Goal: Communication & Community: Participate in discussion

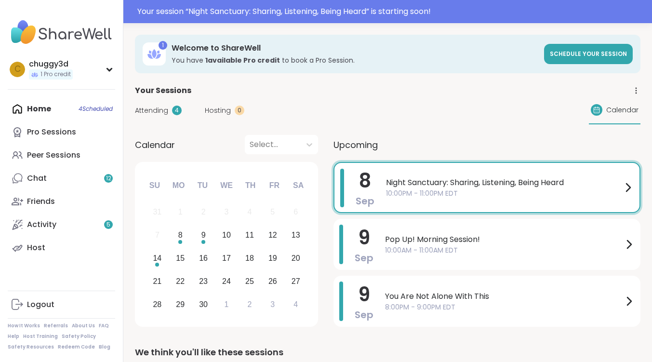
click at [487, 166] on div "[DATE] Night Sanctuary: Sharing, Listening, Being Heard 10:00PM - 11:00PM EDT" at bounding box center [487, 187] width 307 height 51
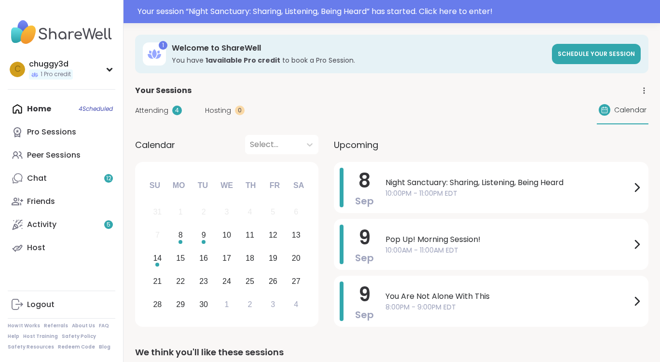
click at [492, 179] on span "[DATE]" at bounding box center [499, 173] width 80 height 15
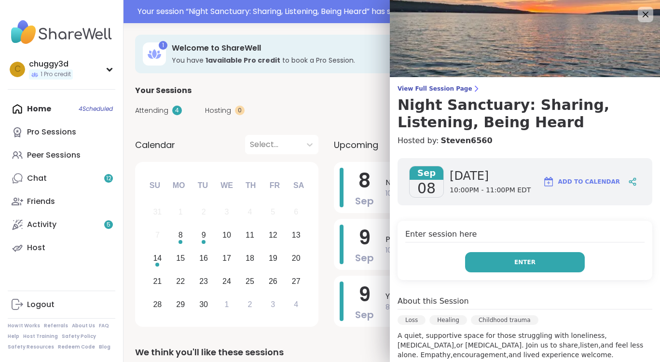
click at [527, 258] on button "Enter" at bounding box center [525, 262] width 120 height 20
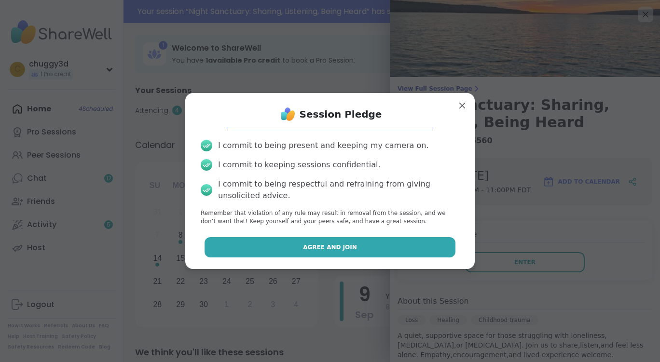
click at [308, 249] on span "Agree and Join" at bounding box center [330, 247] width 54 height 9
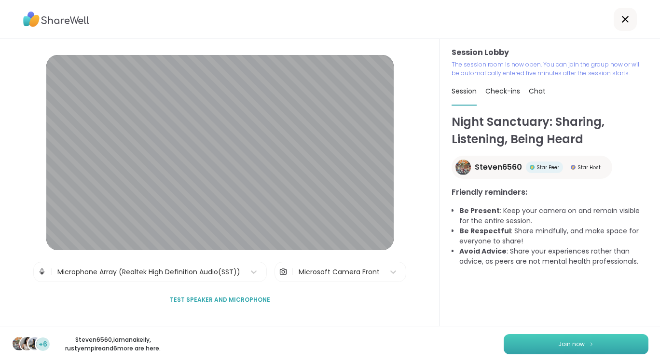
click at [597, 337] on button "Join now" at bounding box center [575, 344] width 145 height 20
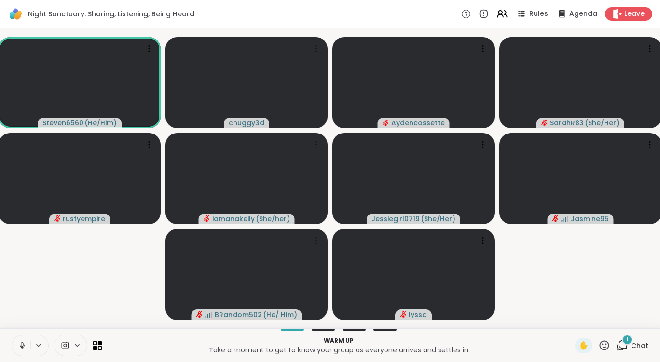
click at [622, 342] on div "1" at bounding box center [627, 340] width 11 height 11
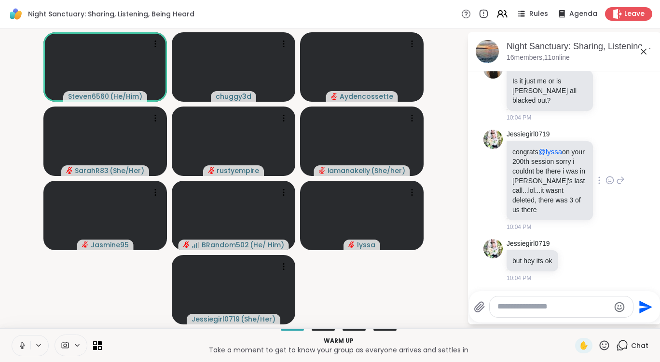
scroll to position [200, 0]
click at [23, 347] on icon at bounding box center [22, 345] width 9 height 9
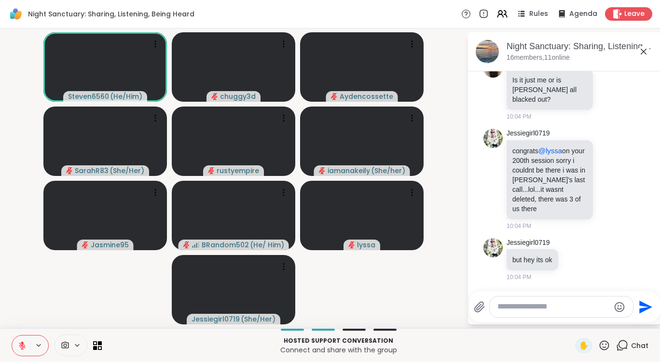
click at [80, 344] on icon at bounding box center [77, 345] width 8 height 8
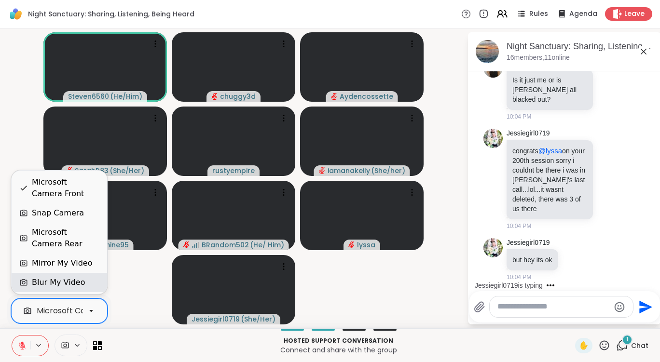
scroll to position [281, 0]
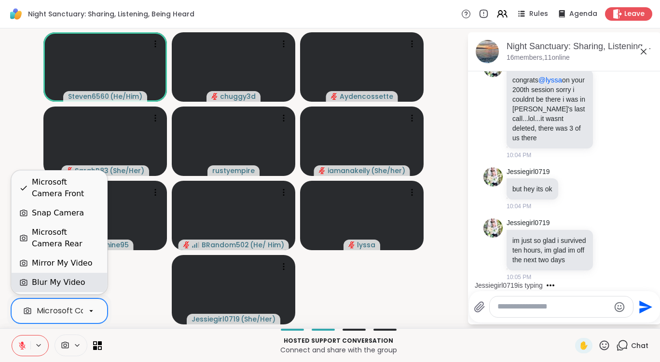
click at [76, 278] on div "Blur My Video" at bounding box center [58, 283] width 53 height 12
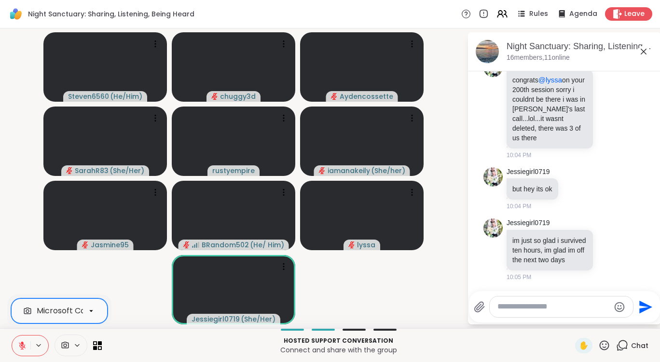
click at [90, 309] on icon at bounding box center [91, 311] width 9 height 9
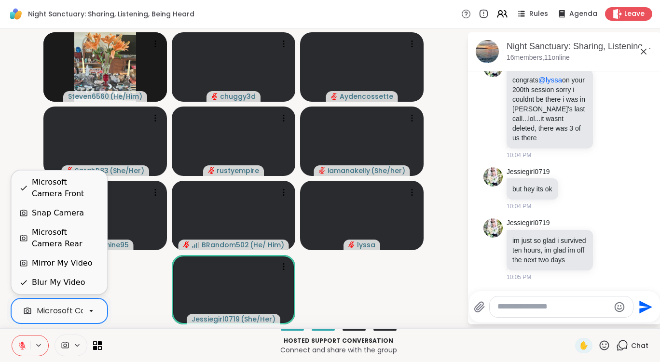
click at [399, 290] on video-player-container "Steven6560 ( He/Him ) chuggy3d Aydencossette SarahR83 ( She/Her ) rustyempire i…" at bounding box center [233, 178] width 455 height 292
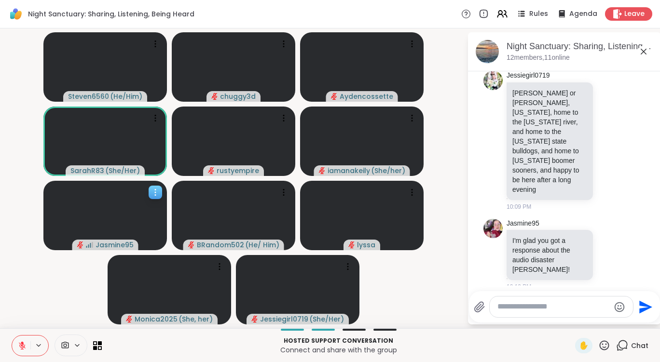
scroll to position [503, 0]
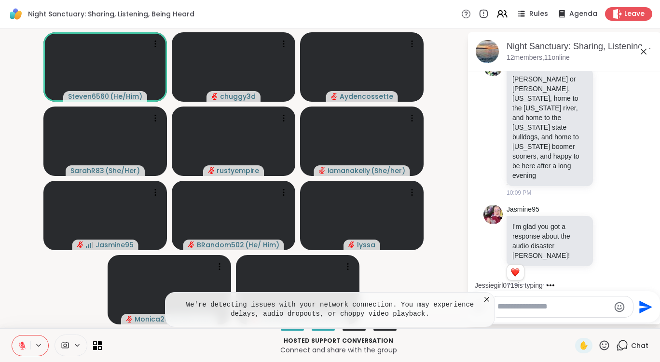
click at [488, 299] on icon at bounding box center [487, 300] width 10 height 10
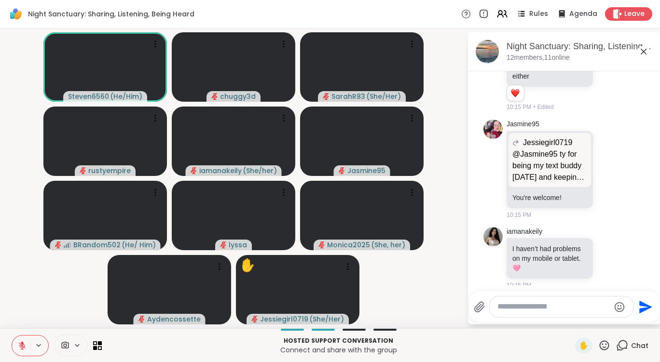
scroll to position [1110, 0]
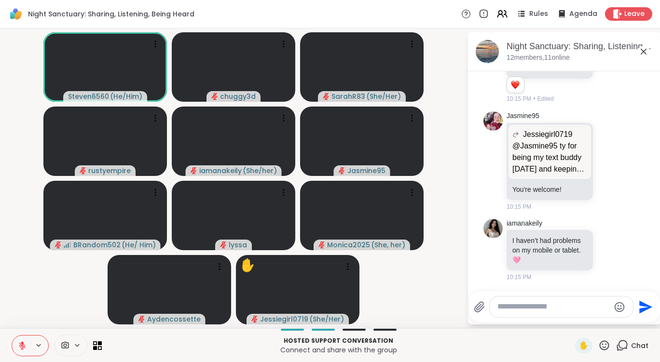
click at [24, 347] on icon at bounding box center [22, 345] width 7 height 7
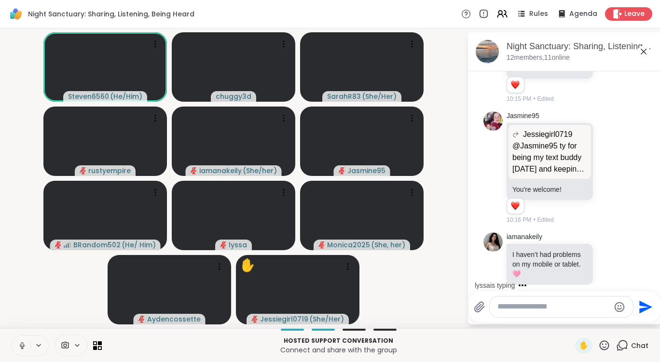
click at [26, 347] on icon at bounding box center [22, 345] width 9 height 9
click at [22, 345] on icon at bounding box center [22, 345] width 7 height 7
click at [22, 345] on icon at bounding box center [22, 345] width 3 height 4
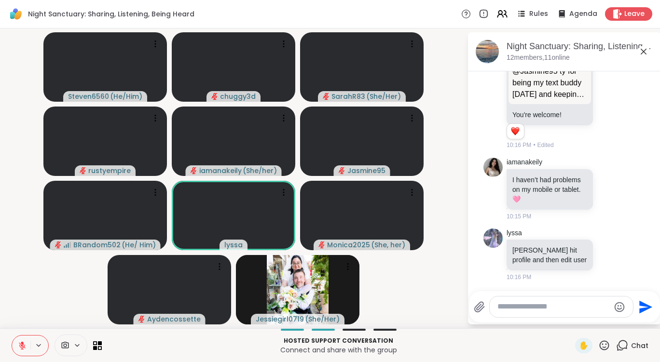
scroll to position [1198, 0]
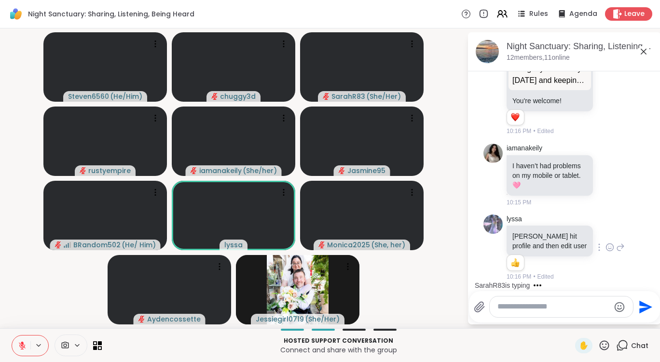
click at [605, 246] on icon at bounding box center [609, 248] width 9 height 10
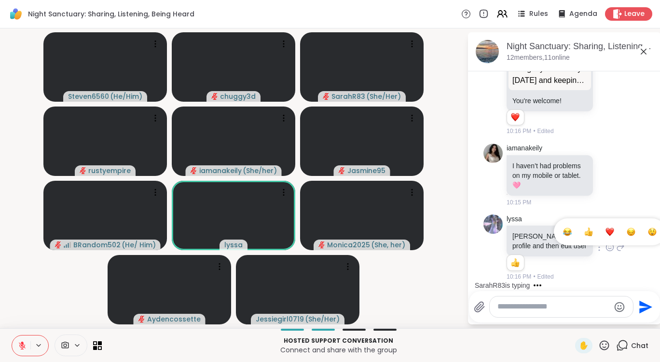
click at [583, 236] on button "Select Reaction: Thumbs up" at bounding box center [588, 231] width 19 height 19
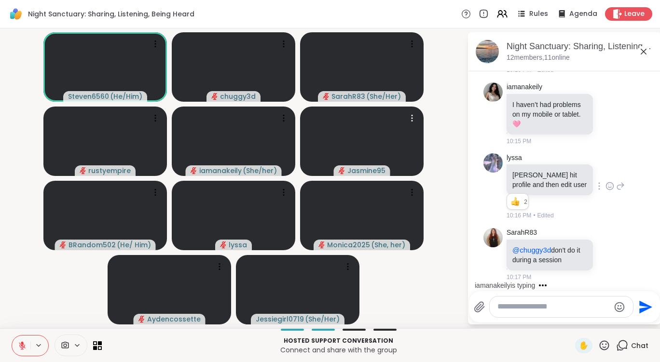
scroll to position [1259, 0]
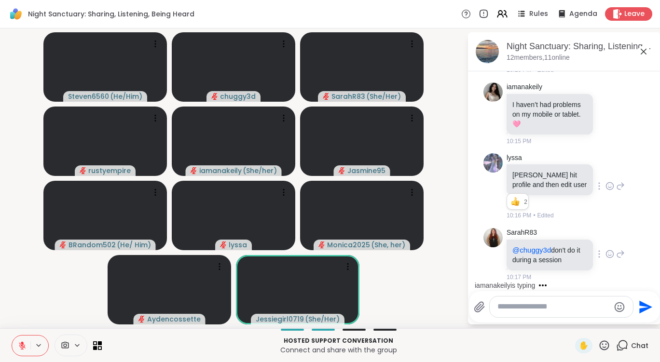
click at [616, 252] on icon at bounding box center [620, 254] width 9 height 12
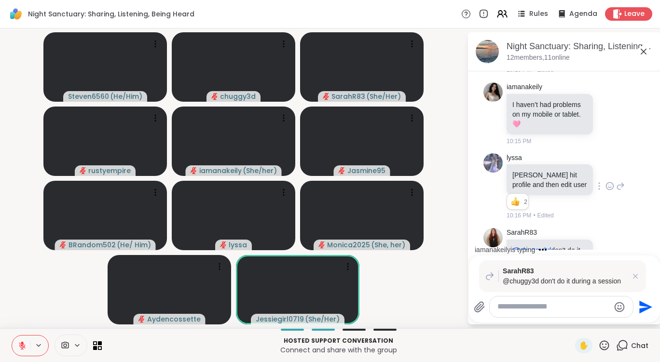
scroll to position [1282, 0]
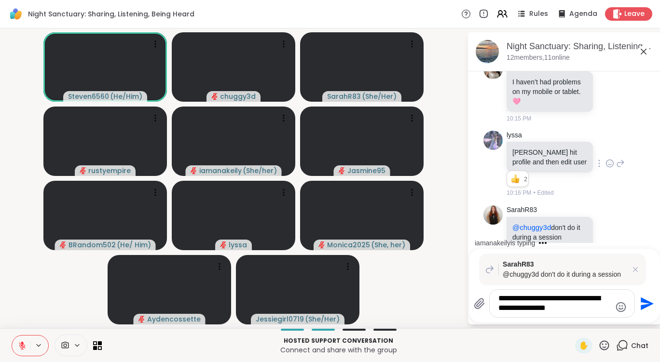
type textarea "**********"
click at [643, 307] on icon "Send" at bounding box center [646, 303] width 13 height 13
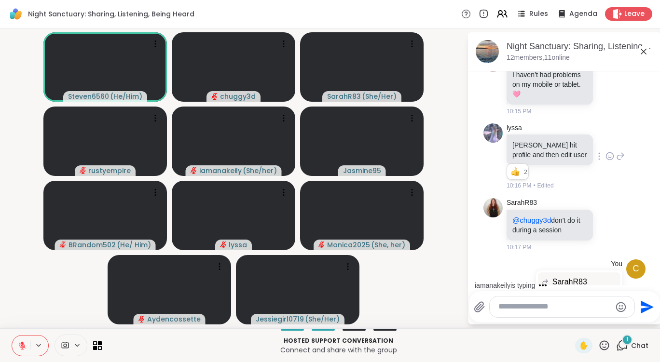
scroll to position [1466, 0]
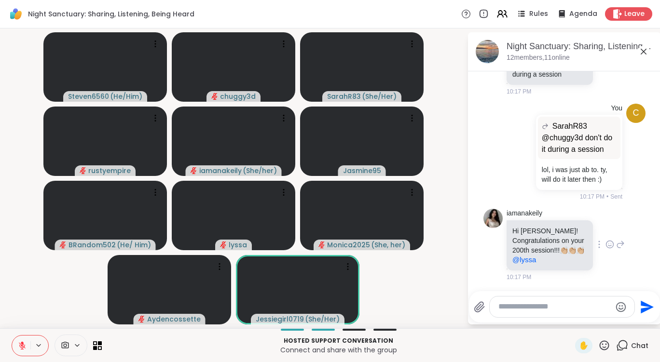
click at [608, 246] on icon at bounding box center [609, 245] width 3 height 1
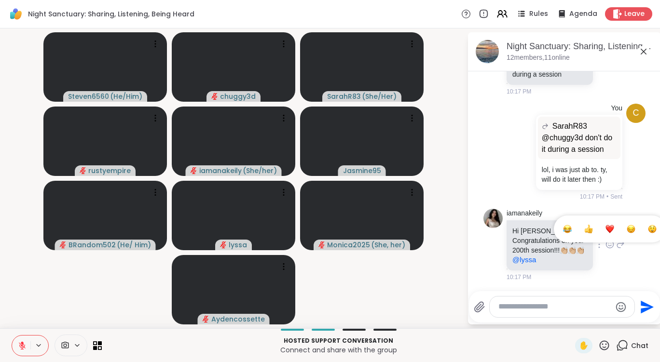
click at [605, 233] on div "Select Reaction: Heart" at bounding box center [609, 229] width 9 height 9
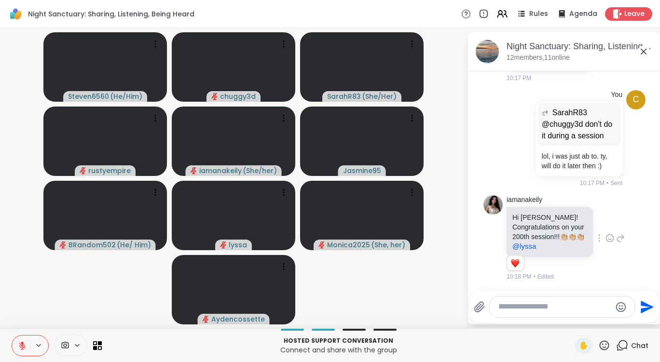
scroll to position [1335, 0]
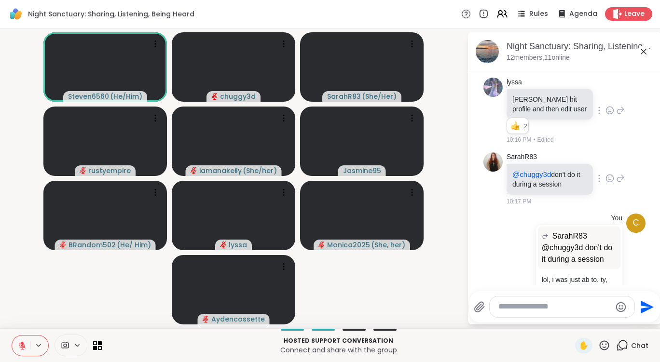
click at [605, 178] on icon at bounding box center [609, 179] width 9 height 10
click at [584, 164] on div "Select Reaction: Thumbs up" at bounding box center [588, 163] width 9 height 9
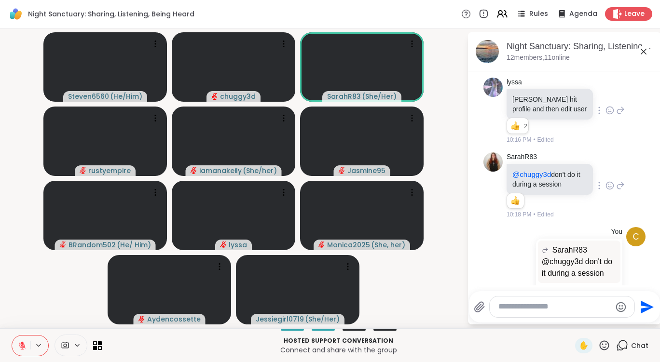
click at [529, 317] on div at bounding box center [561, 307] width 145 height 21
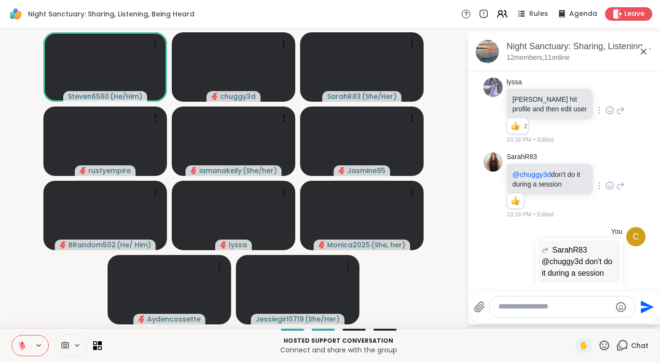
click at [531, 311] on textarea "Type your message" at bounding box center [554, 307] width 112 height 10
type textarea "**********"
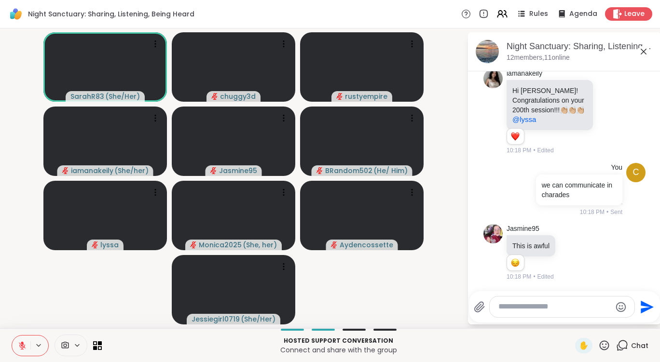
scroll to position [1620, 0]
click at [28, 347] on button at bounding box center [21, 346] width 18 height 20
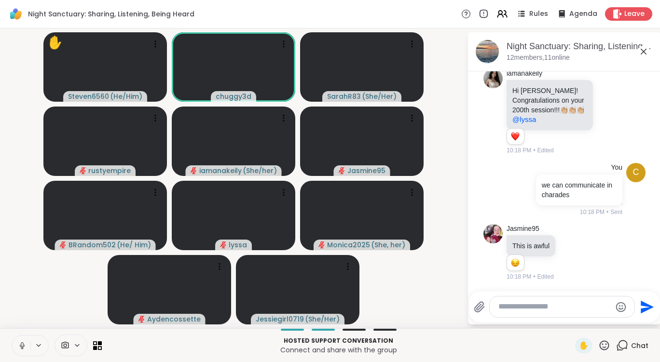
click at [21, 345] on icon at bounding box center [22, 344] width 2 height 4
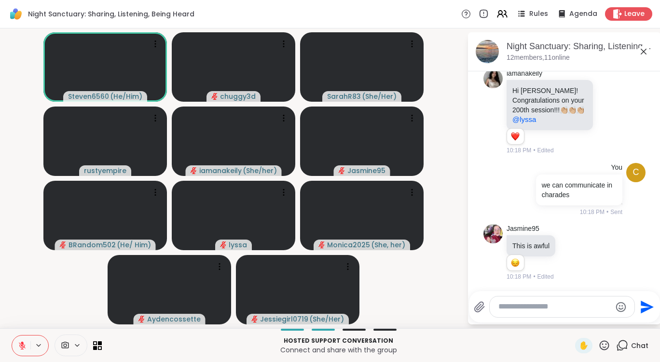
click at [554, 303] on textarea "Type your message" at bounding box center [554, 307] width 112 height 10
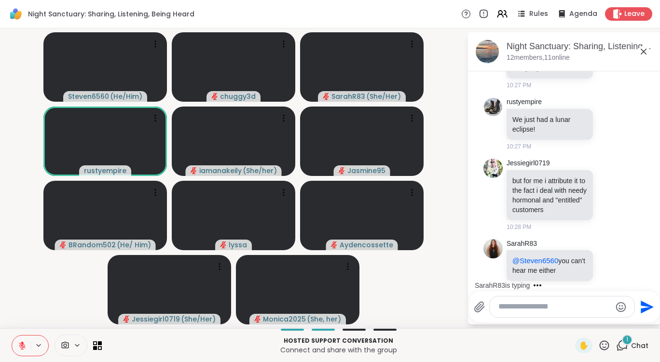
scroll to position [2330, 0]
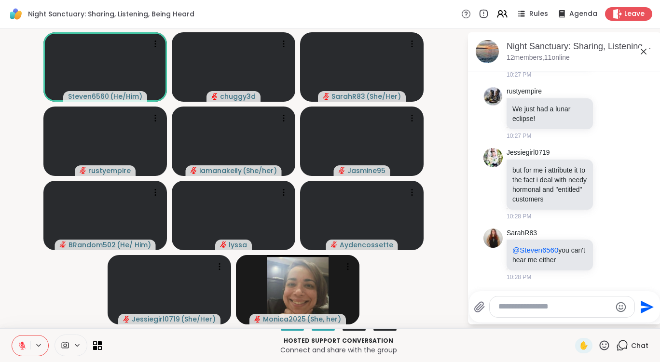
click at [20, 347] on icon at bounding box center [22, 345] width 7 height 7
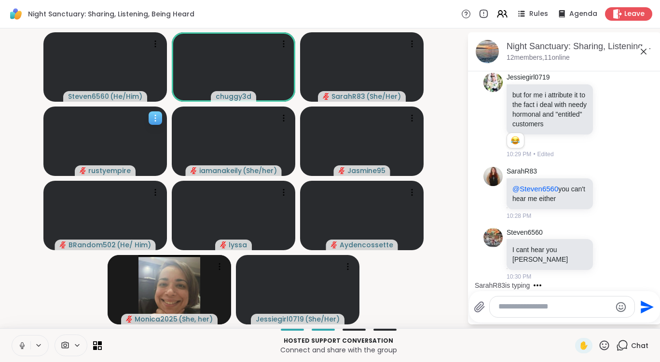
scroll to position [2466, 0]
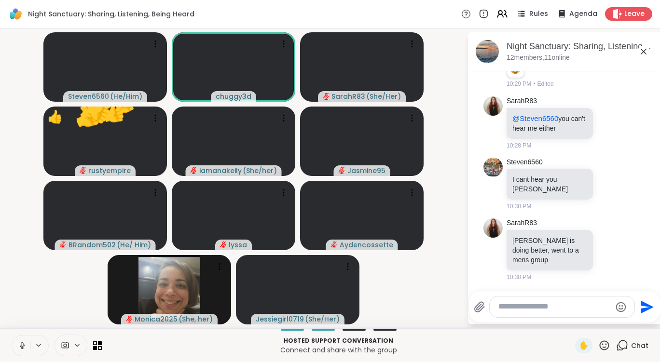
click at [23, 345] on icon at bounding box center [22, 345] width 9 height 9
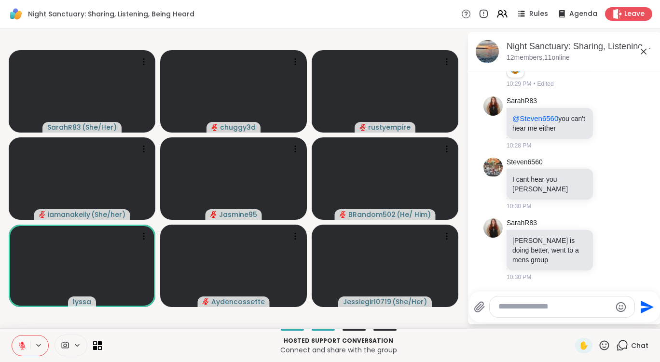
click at [26, 346] on icon at bounding box center [22, 345] width 9 height 9
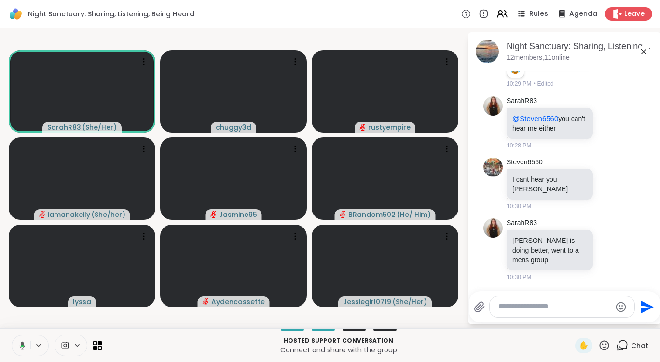
click at [26, 346] on button at bounding box center [21, 346] width 20 height 20
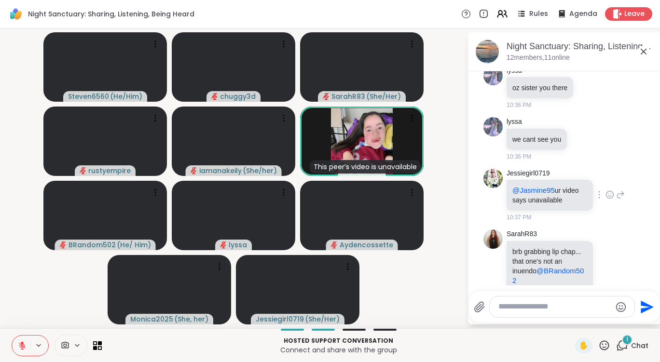
scroll to position [3154, 0]
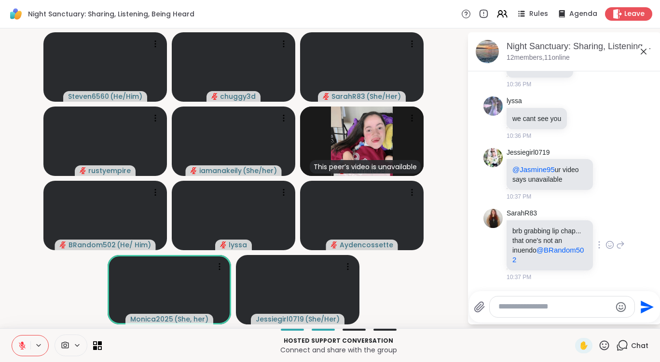
click at [605, 243] on icon at bounding box center [609, 245] width 9 height 10
click at [563, 232] on div "Select Reaction: Joy" at bounding box center [567, 229] width 9 height 9
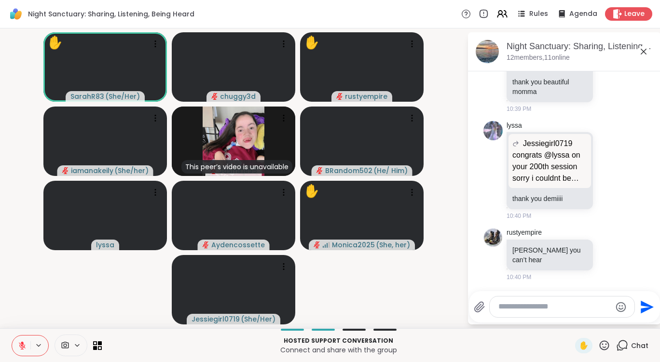
scroll to position [4139, 0]
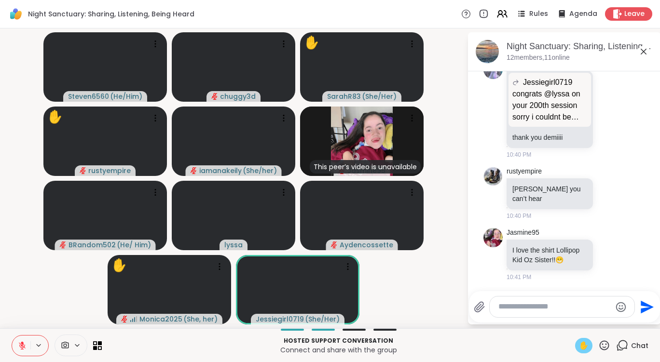
click at [580, 341] on span "✋" at bounding box center [584, 346] width 10 height 12
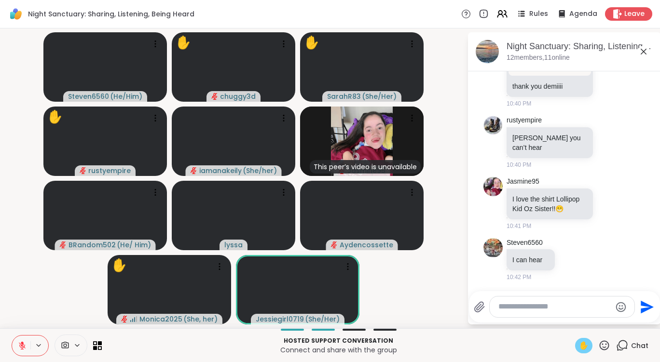
scroll to position [4191, 0]
click at [575, 354] on div "Hosted support conversation Connect and share with the group ✋ Chat" at bounding box center [330, 345] width 660 height 34
click at [600, 343] on icon at bounding box center [604, 345] width 12 height 12
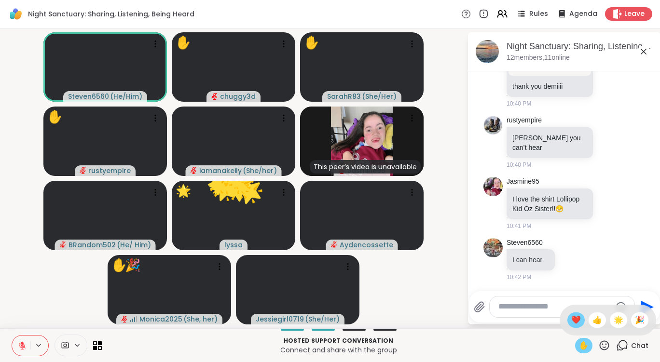
click at [571, 319] on span "❤️" at bounding box center [576, 320] width 10 height 12
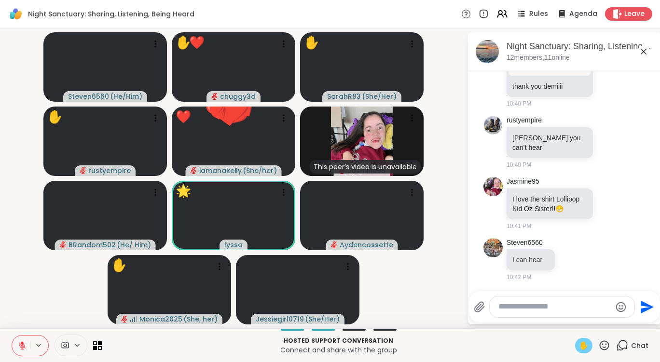
click at [579, 345] on span "✋" at bounding box center [584, 346] width 10 height 12
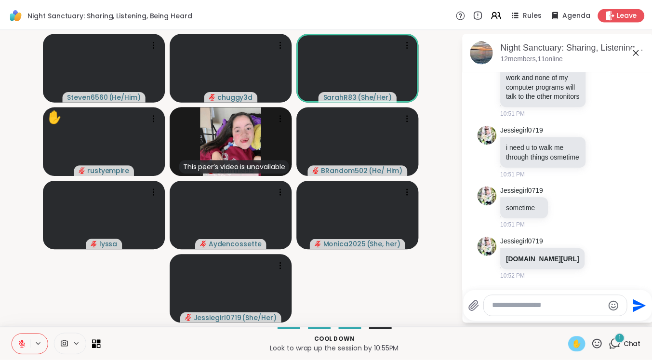
scroll to position [5856, 0]
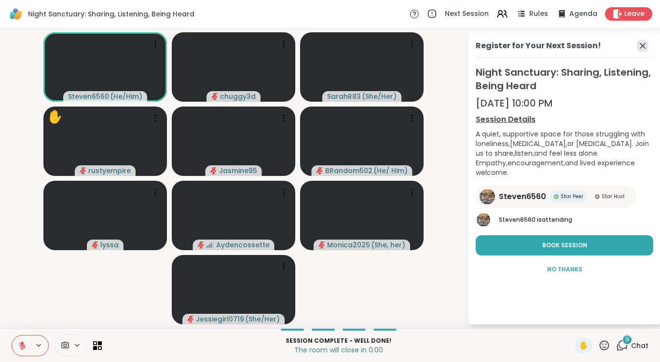
click at [643, 48] on icon at bounding box center [642, 46] width 12 height 12
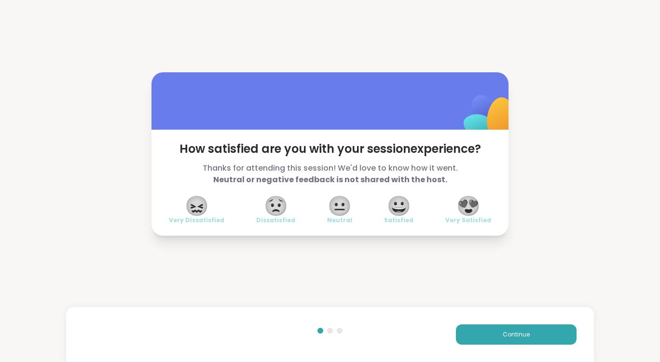
click at [469, 204] on span "😍" at bounding box center [468, 205] width 24 height 17
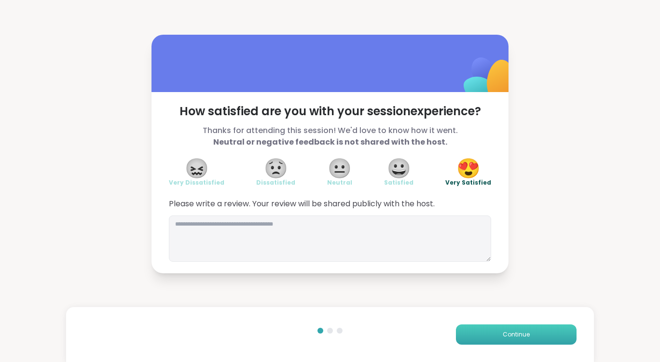
click at [516, 337] on span "Continue" at bounding box center [515, 334] width 27 height 9
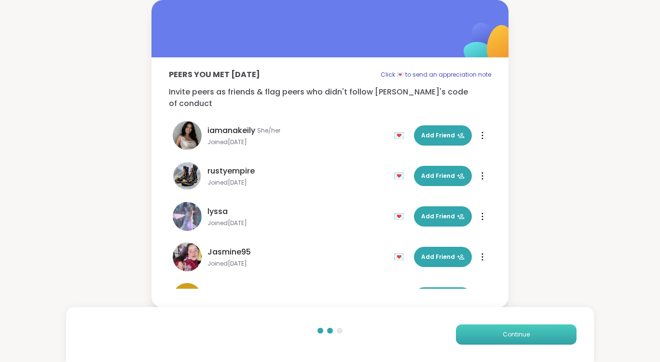
click at [515, 335] on span "Continue" at bounding box center [515, 334] width 27 height 9
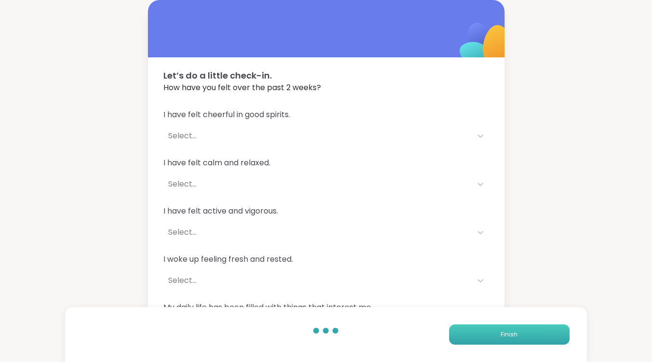
click at [515, 335] on span "Finish" at bounding box center [509, 334] width 17 height 9
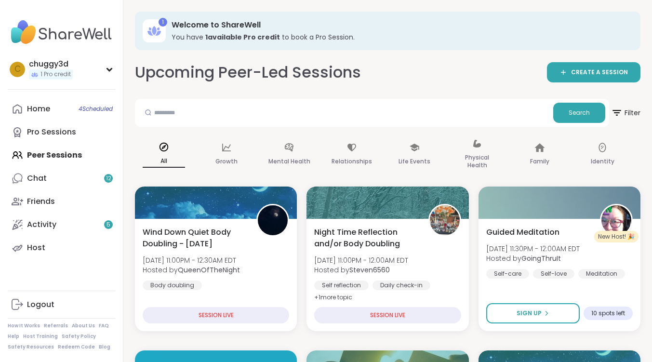
click at [121, 69] on div "c chuggy3d 1 Pro credit Profile Membership Settings Help Home 4 Scheduled Pro S…" at bounding box center [61, 181] width 123 height 362
click at [115, 70] on div "c chuggy3d 1 Pro credit Profile Membership Settings Help Home 4 Scheduled Pro S…" at bounding box center [61, 181] width 123 height 362
click at [112, 70] on icon at bounding box center [110, 69] width 8 height 5
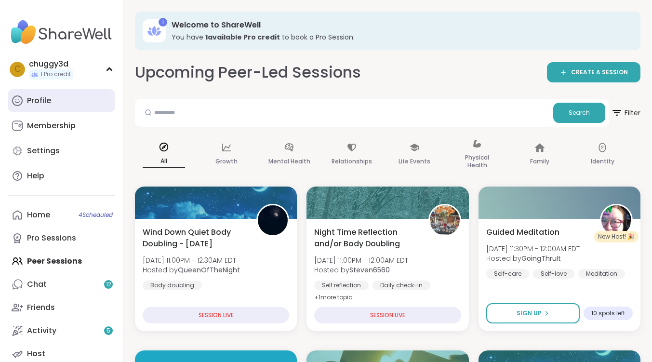
click at [72, 104] on link "Profile" at bounding box center [62, 100] width 108 height 23
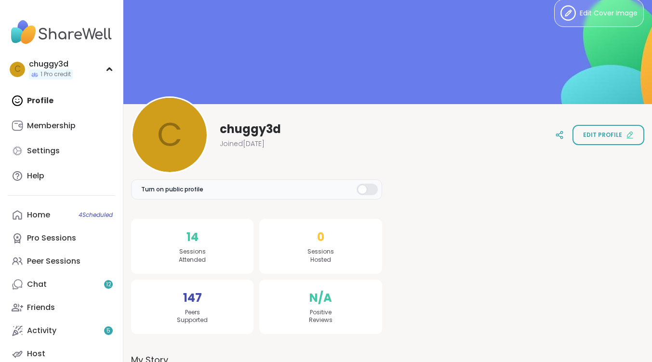
scroll to position [8, 0]
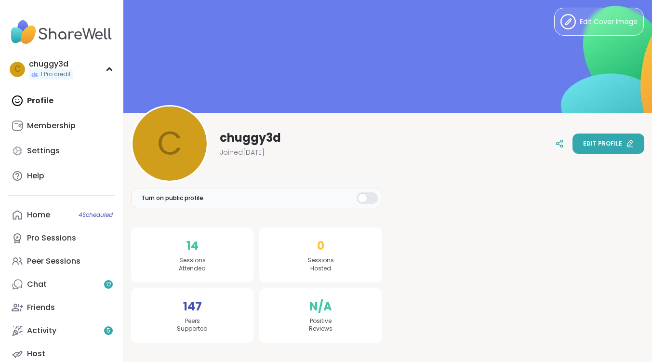
click at [618, 141] on span "Edit profile" at bounding box center [602, 143] width 39 height 9
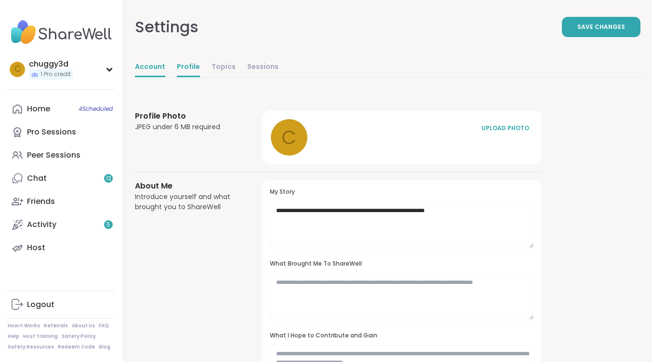
click at [152, 64] on link "Account" at bounding box center [150, 67] width 30 height 19
select select "**"
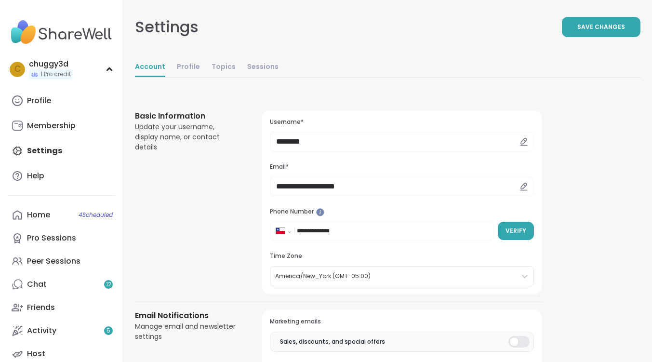
click at [524, 142] on icon at bounding box center [524, 141] width 9 height 9
click at [522, 141] on icon at bounding box center [524, 141] width 6 height 6
click at [309, 145] on input "********" at bounding box center [402, 141] width 264 height 19
drag, startPoint x: 323, startPoint y: 142, endPoint x: 205, endPoint y: 116, distance: 120.6
click at [205, 116] on div "**********" at bounding box center [338, 202] width 407 height 184
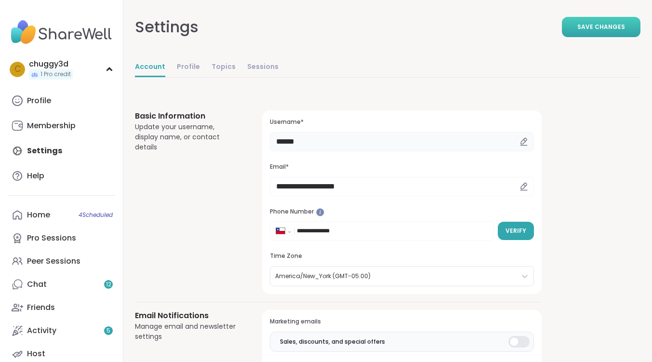
type input "******"
click at [604, 34] on button "Save Changes" at bounding box center [601, 27] width 79 height 20
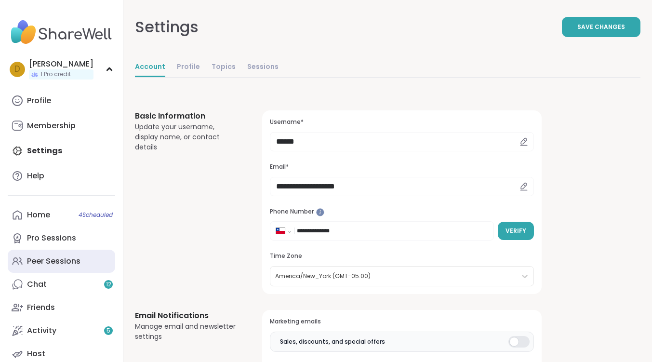
click at [62, 257] on div "Peer Sessions" at bounding box center [54, 261] width 54 height 11
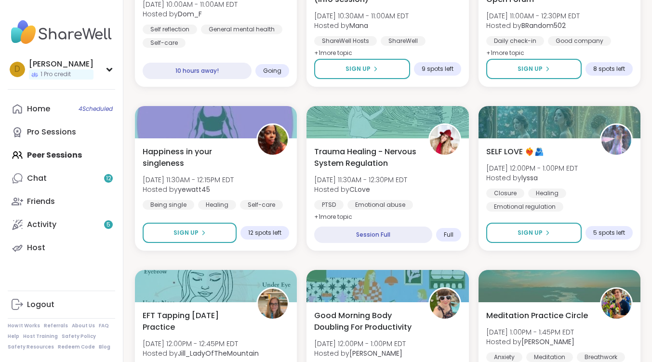
scroll to position [916, 0]
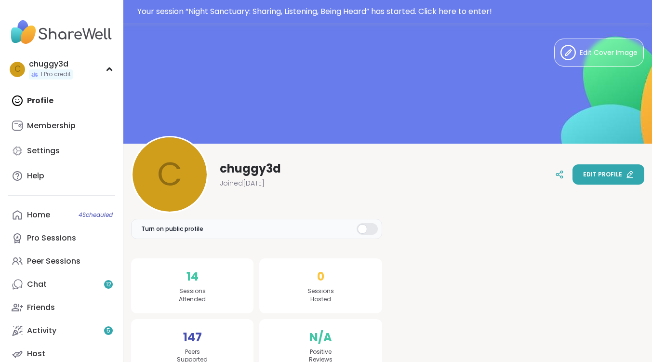
click at [608, 176] on span "Edit profile" at bounding box center [602, 174] width 39 height 9
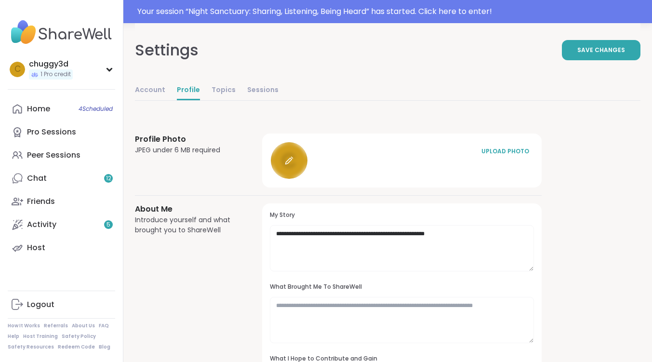
click at [287, 164] on icon at bounding box center [289, 160] width 9 height 9
